Goal: Contribute content: Add original content to the website for others to see

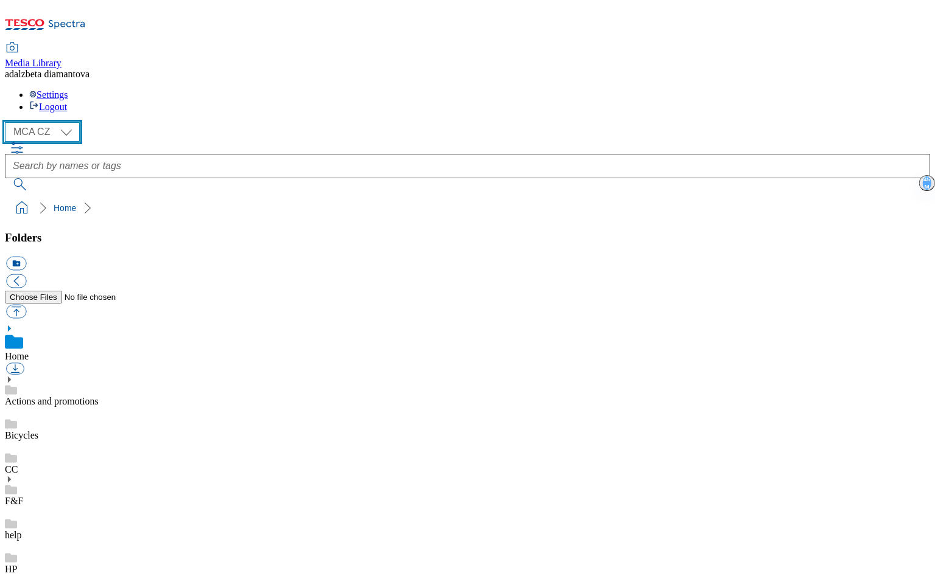
click at [71, 122] on select "MCA CZ MCA HU MCA SK" at bounding box center [42, 131] width 75 height 19
select select "flare-mca-hu"
click at [9, 122] on select "MCA CZ MCA HU MCA SK" at bounding box center [42, 131] width 75 height 19
click at [75, 396] on link "Actions and promotions" at bounding box center [52, 401] width 94 height 10
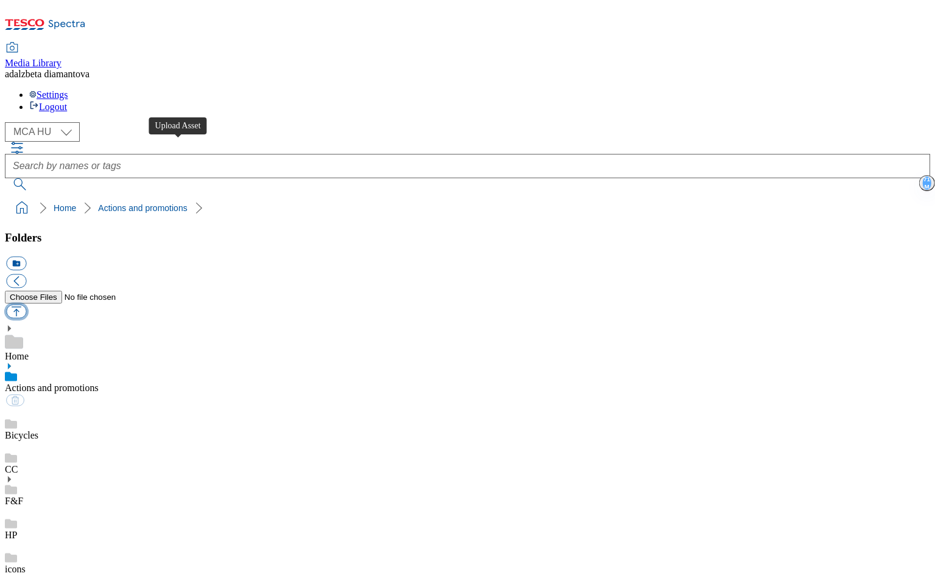
click at [26, 305] on button "button" at bounding box center [16, 312] width 20 height 14
type input "C:\fakepath\hu-wk27-acff01.png"
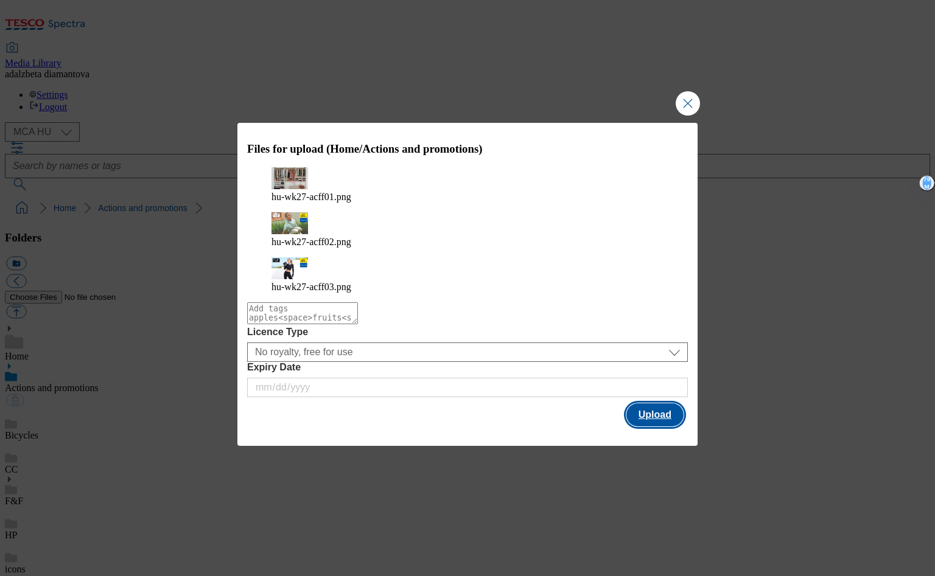
click at [661, 403] on button "Upload" at bounding box center [654, 414] width 57 height 23
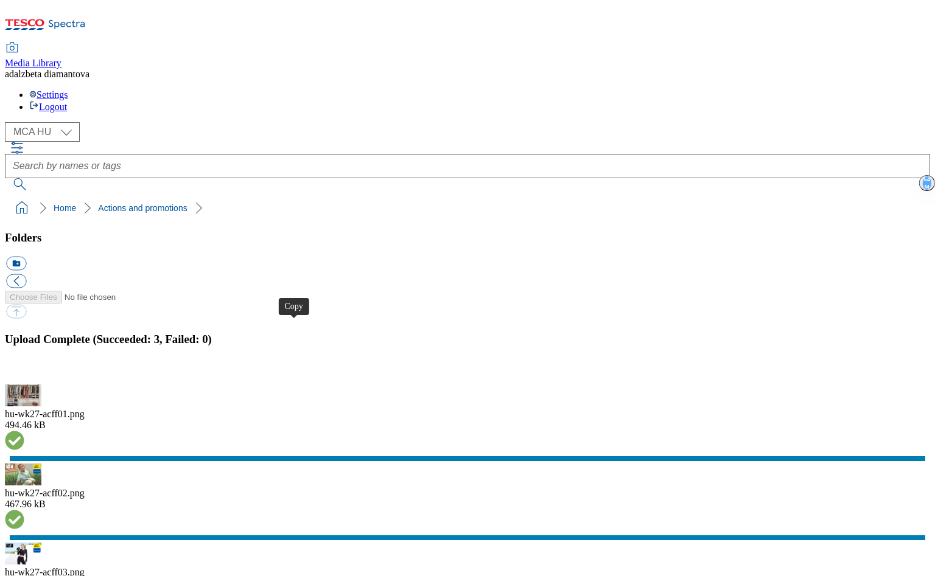
click at [24, 372] on button "button" at bounding box center [15, 378] width 18 height 12
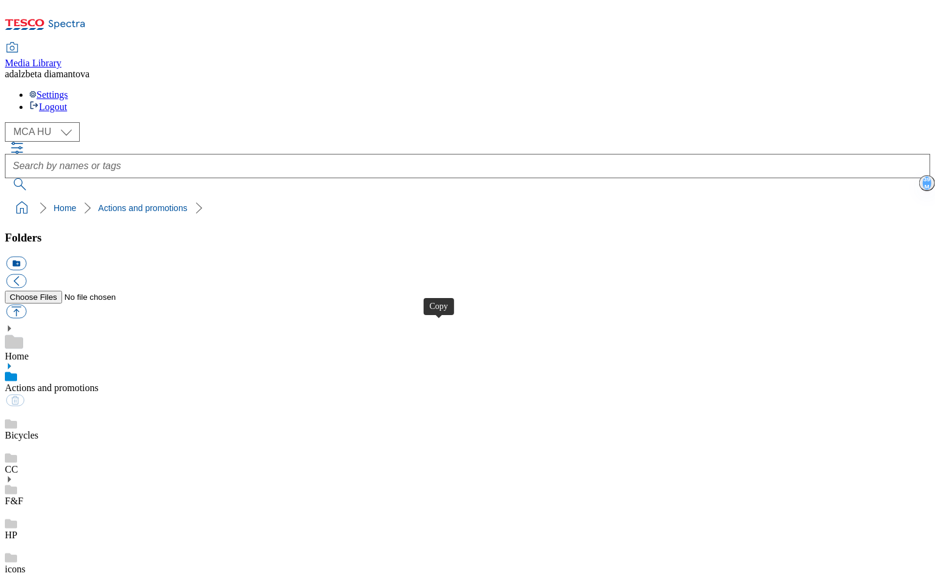
click at [38, 430] on link "Bicycles" at bounding box center [21, 435] width 33 height 10
click at [88, 383] on link "Actions and promotions" at bounding box center [52, 388] width 94 height 10
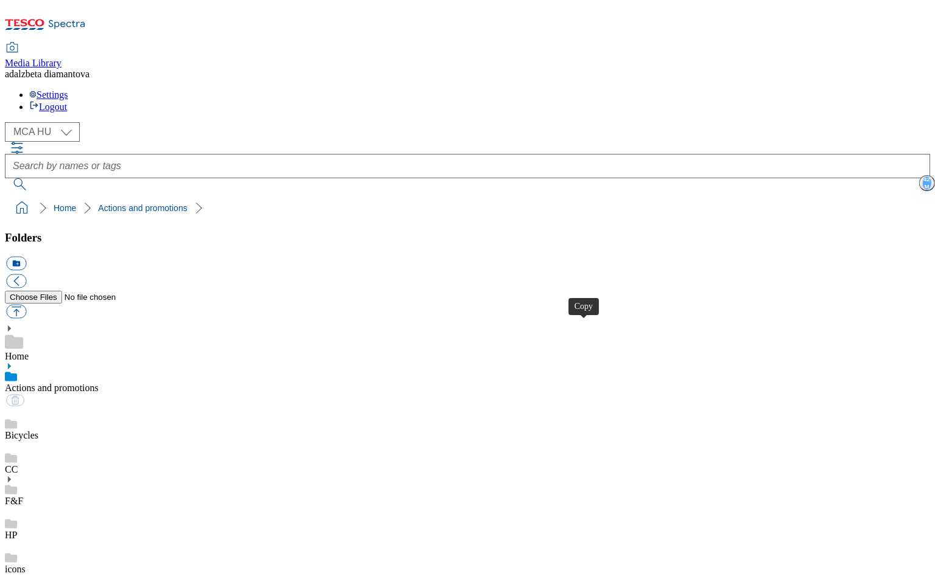
click at [78, 507] on div "HP" at bounding box center [467, 524] width 925 height 34
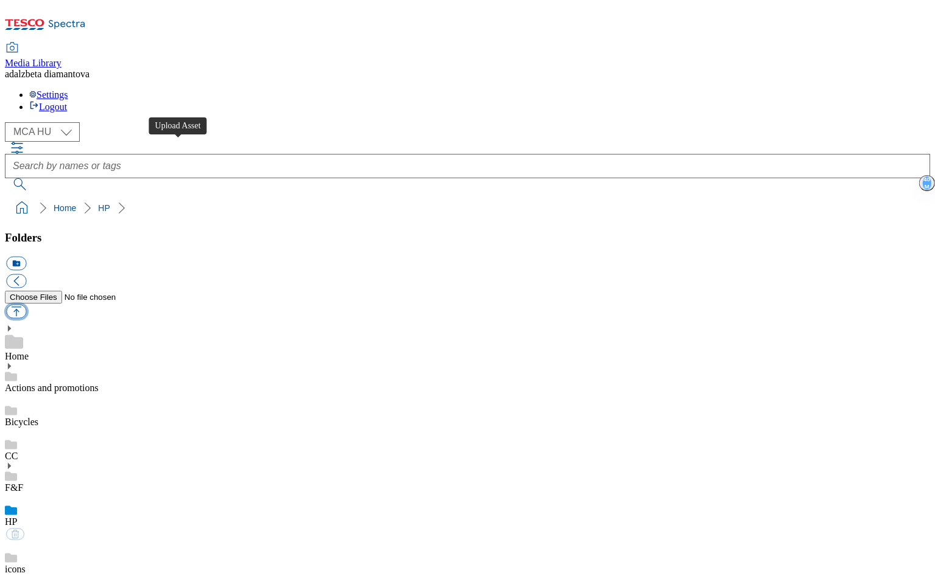
click at [26, 305] on button "button" at bounding box center [16, 312] width 20 height 14
type input "C:\fakepath\hu-wk27-hp-product01.png"
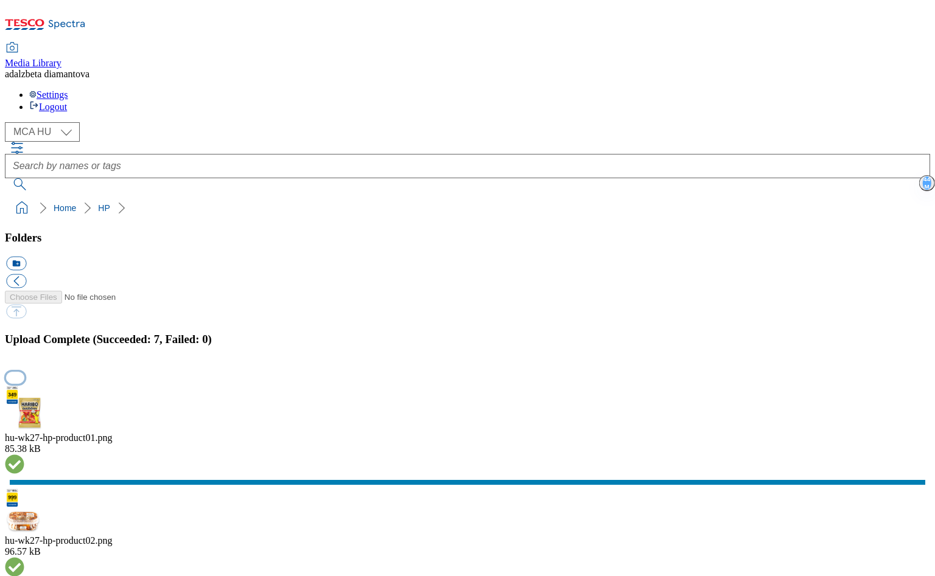
click at [24, 372] on button "button" at bounding box center [15, 378] width 18 height 12
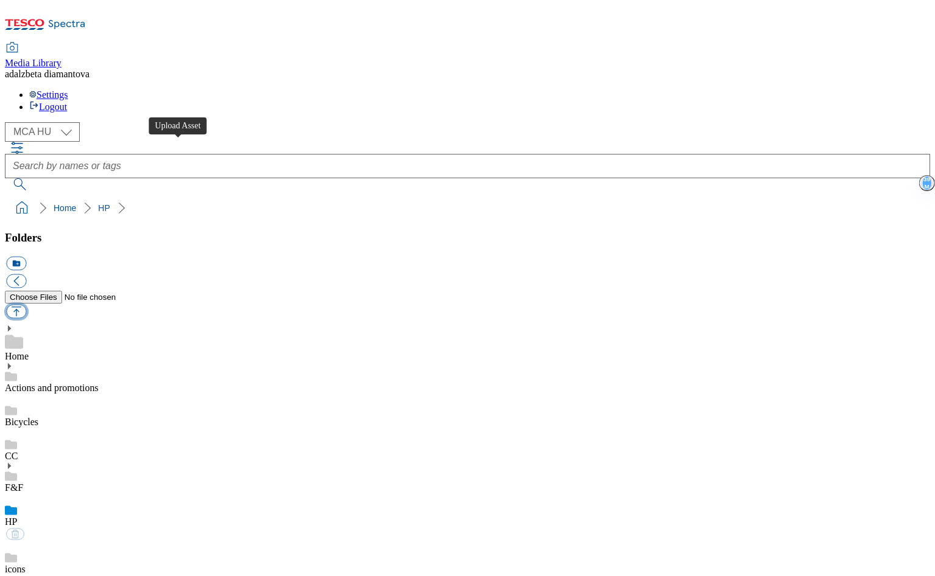
click at [26, 305] on button "button" at bounding box center [16, 312] width 20 height 14
type input "C:\fakepath\hu-wk27-hpac03.png"
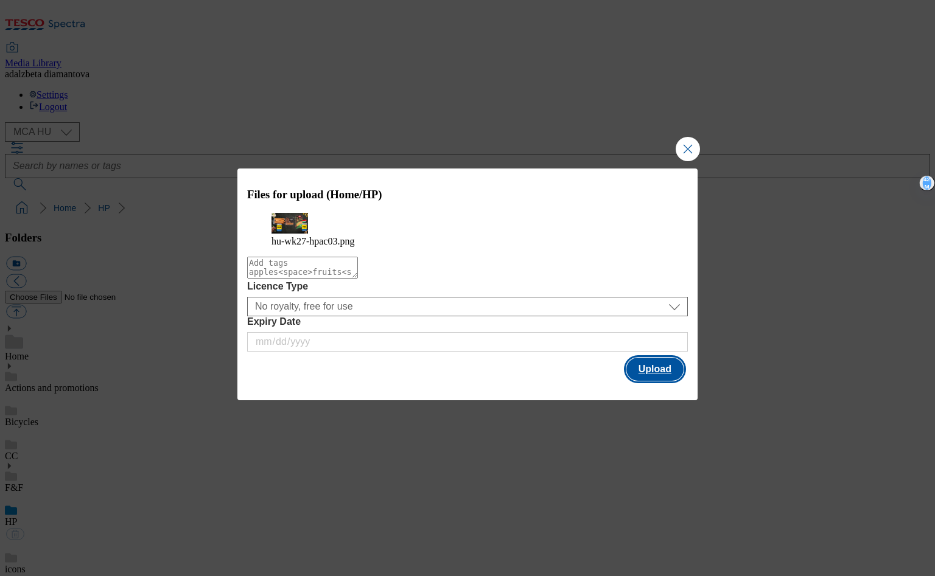
click at [630, 381] on button "Upload" at bounding box center [654, 369] width 57 height 23
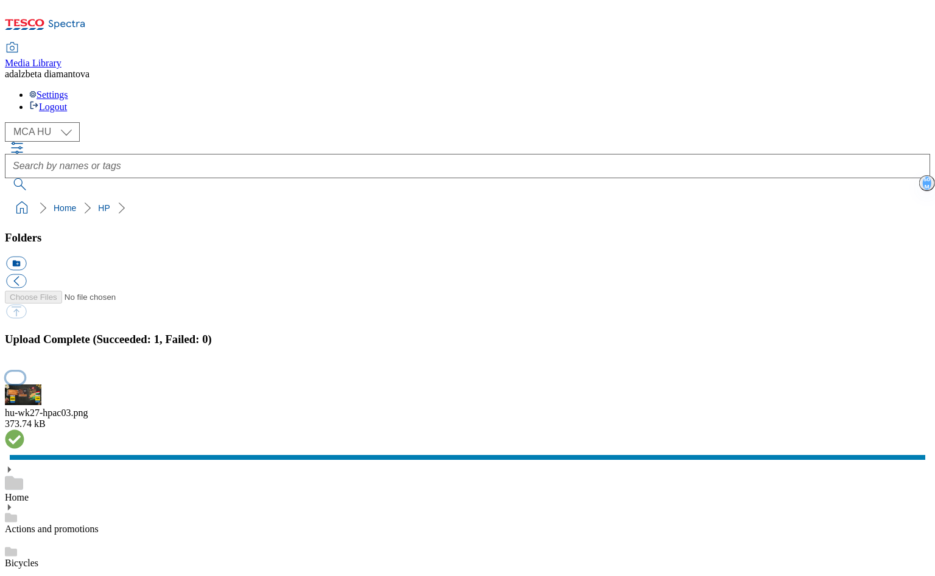
click at [24, 372] on button "button" at bounding box center [15, 378] width 18 height 12
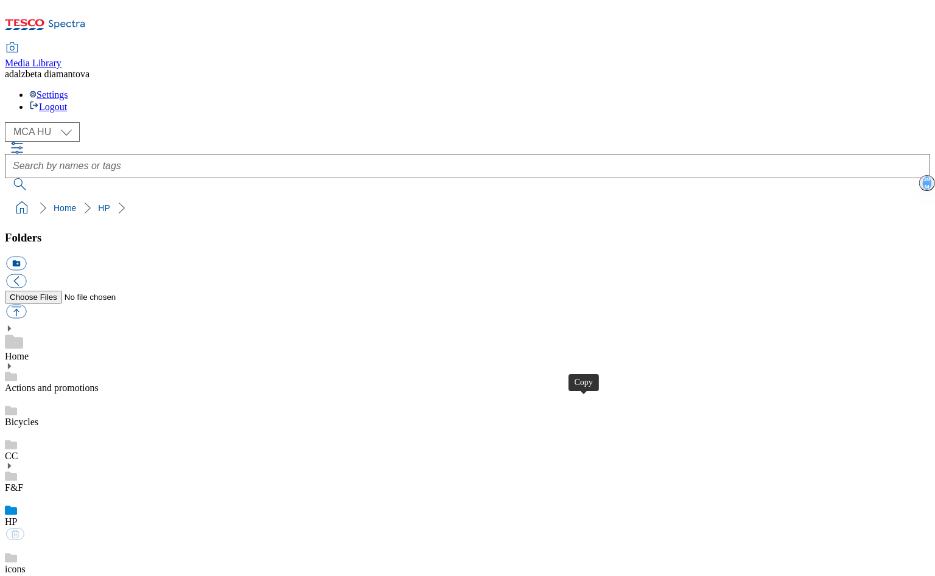
drag, startPoint x: 730, startPoint y: 407, endPoint x: 729, endPoint y: 393, distance: 14.0
